Goal: Find specific page/section: Find specific page/section

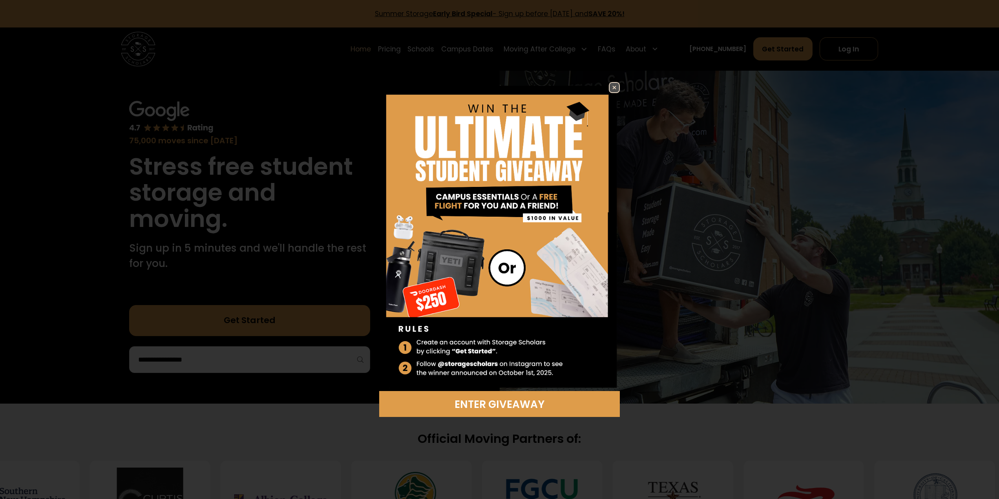
click at [618, 86] on img at bounding box center [614, 87] width 9 height 9
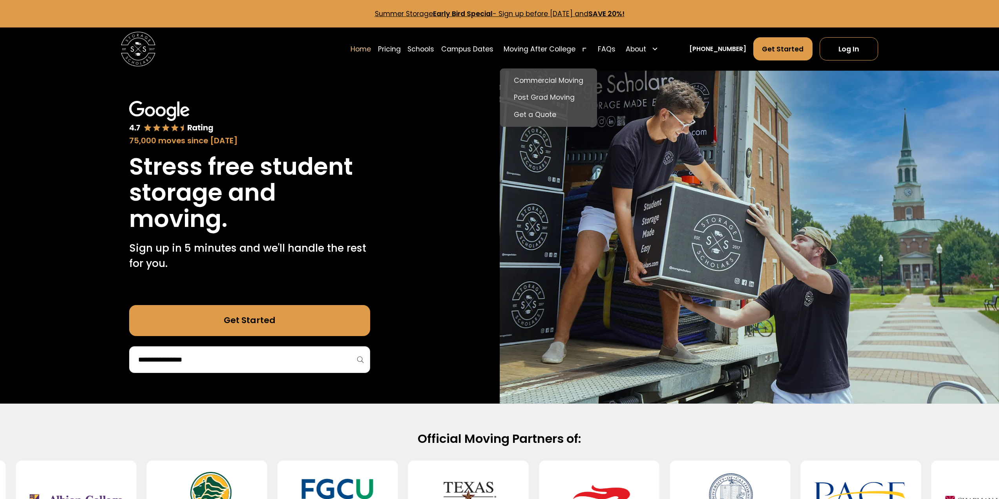
click at [546, 50] on div "Moving After College" at bounding box center [540, 49] width 72 height 10
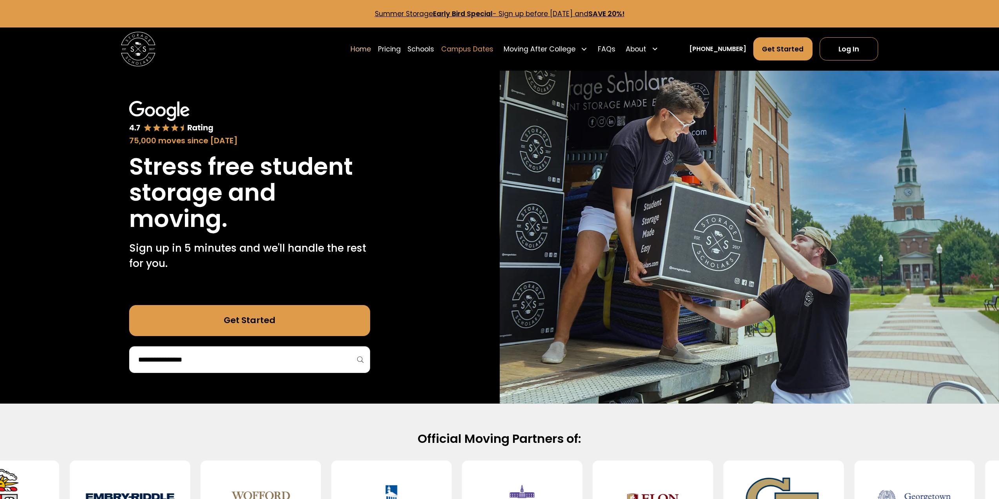
click at [470, 48] on link "Campus Dates" at bounding box center [467, 49] width 52 height 24
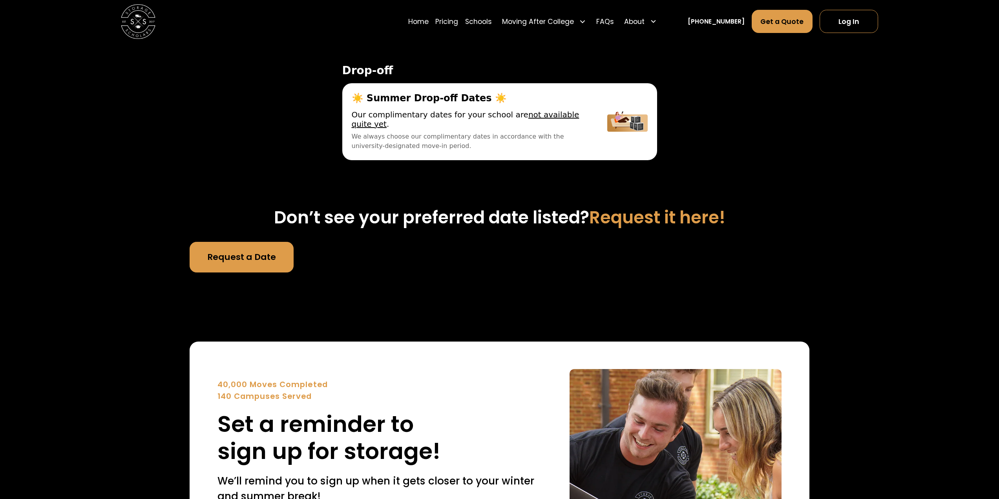
scroll to position [2775, 0]
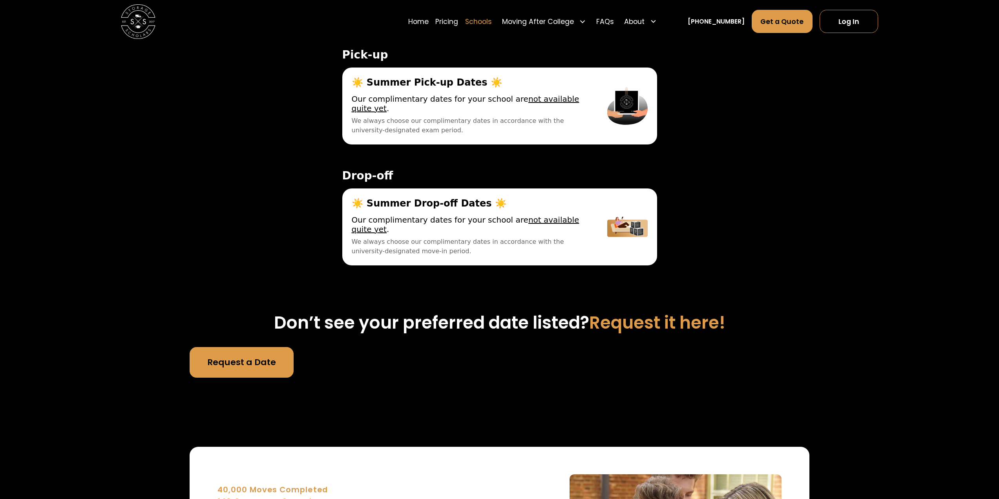
click at [487, 22] on link "Schools" at bounding box center [478, 21] width 27 height 24
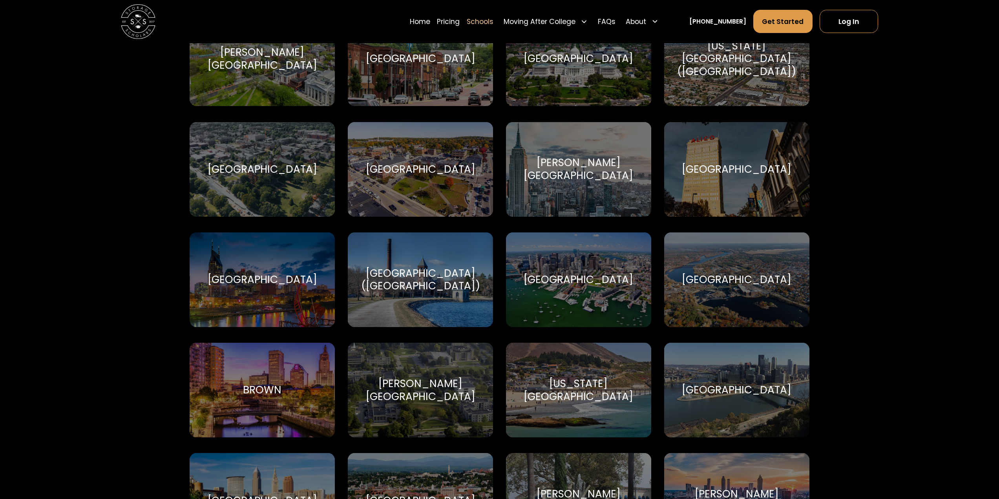
scroll to position [432, 0]
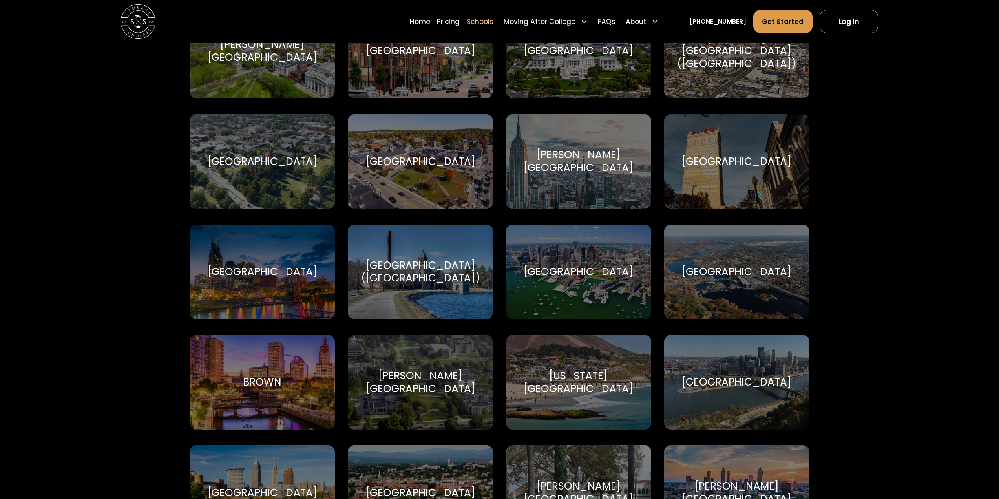
click at [282, 380] on div "Brown Brown University" at bounding box center [262, 382] width 145 height 95
